Goal: Check status: Check status

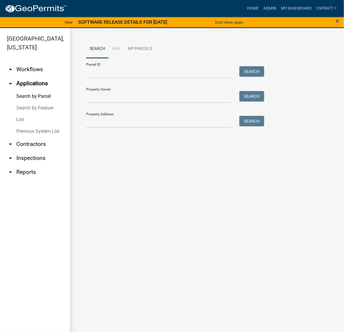
click at [25, 125] on link "List" at bounding box center [35, 120] width 70 height 12
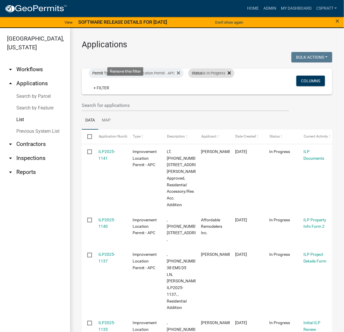
click at [227, 74] on icon at bounding box center [228, 72] width 3 height 3
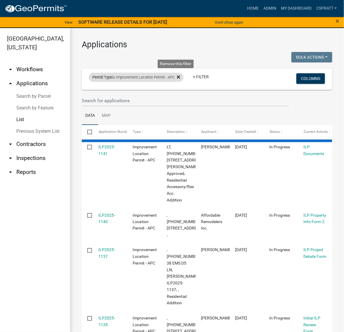
click at [180, 82] on fa-icon at bounding box center [177, 77] width 6 height 9
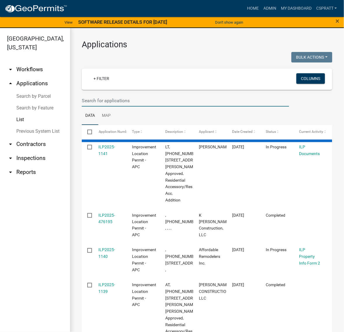
click at [101, 106] on input "text" at bounding box center [185, 100] width 207 height 12
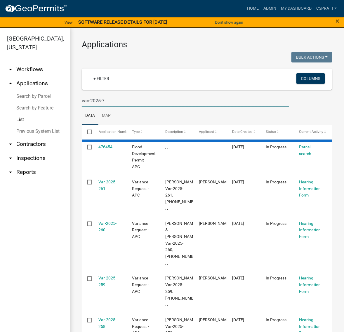
click at [89, 106] on input "vac-2025-7" at bounding box center [185, 100] width 207 height 12
type input "VAC-2025-7"
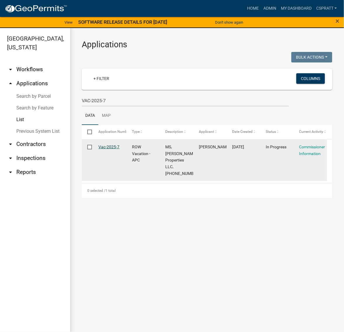
click at [115, 149] on link "Vac-2025-7" at bounding box center [109, 146] width 21 height 5
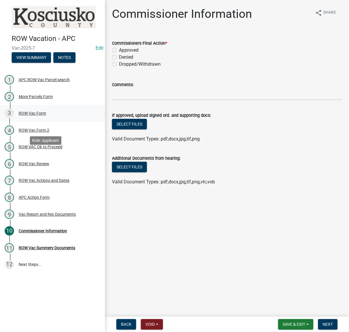
click at [43, 115] on div "ROW Vac Form" at bounding box center [32, 113] width 27 height 4
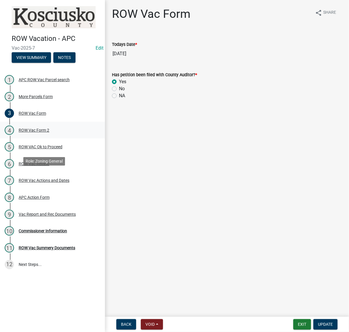
click at [42, 132] on div "ROW Vac Form 2" at bounding box center [34, 130] width 31 height 4
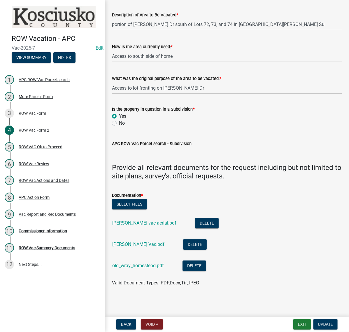
scroll to position [535, 0]
click at [162, 220] on link "JC wood vac aerial.pdf" at bounding box center [144, 223] width 64 height 6
click at [146, 241] on link "JC Wood Vac.pdf" at bounding box center [138, 244] width 52 height 6
click at [147, 262] on link "old_wray_homestead.pdf" at bounding box center [138, 265] width 52 height 6
click at [155, 262] on link "old_wray_homestead.pdf" at bounding box center [138, 265] width 52 height 6
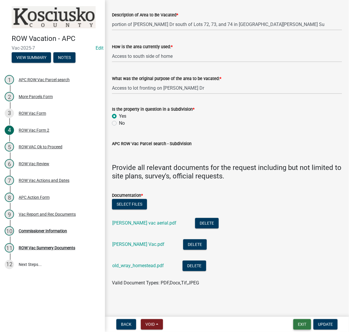
click at [296, 321] on button "Exit" at bounding box center [302, 324] width 18 height 10
